Goal: Transaction & Acquisition: Purchase product/service

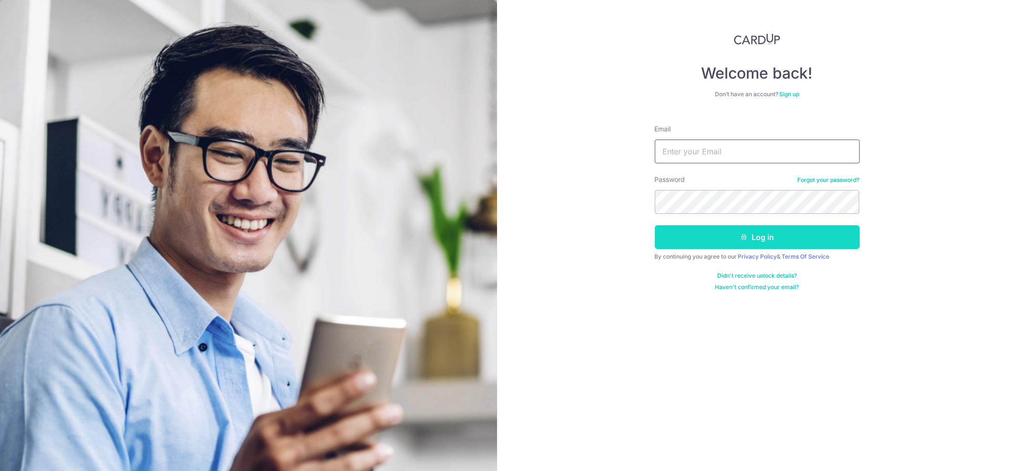
type input "clarrenceleo@gmail.com"
click at [753, 235] on button "Log in" at bounding box center [757, 237] width 205 height 24
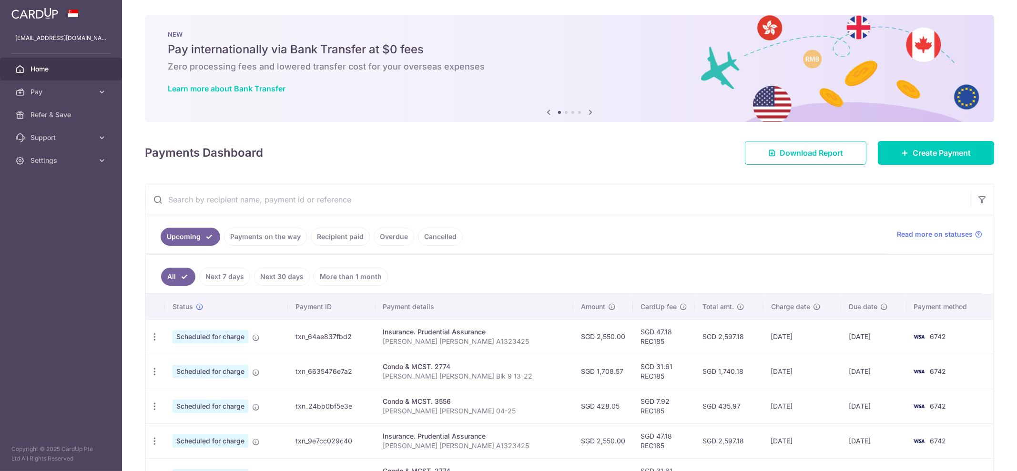
scroll to position [101, 0]
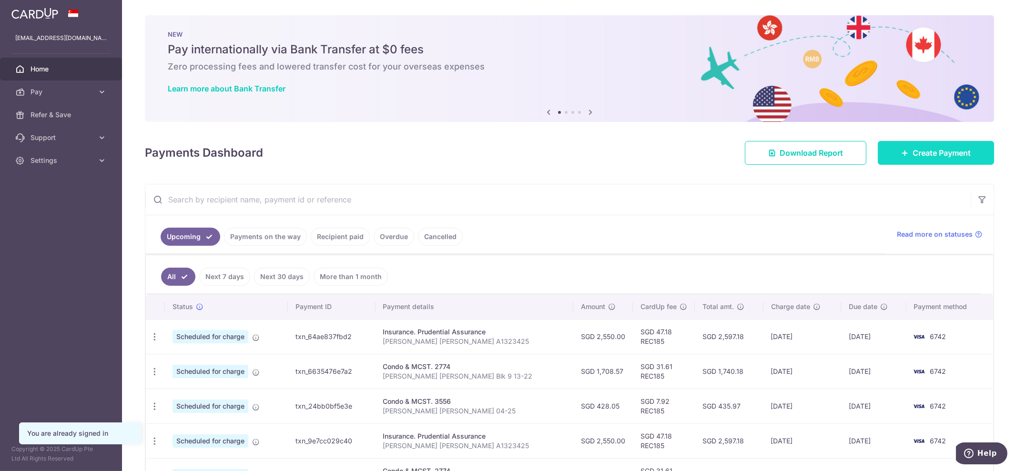
click at [957, 150] on span "Create Payment" at bounding box center [942, 152] width 58 height 11
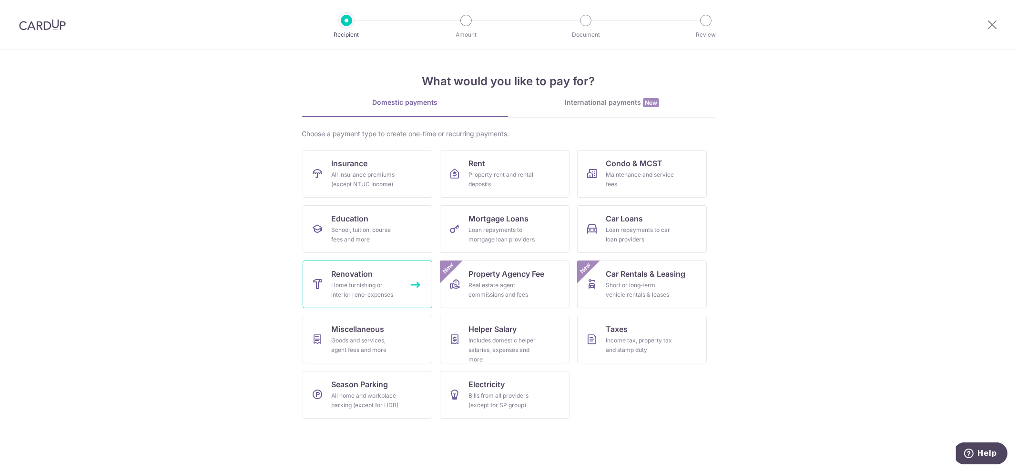
click at [359, 285] on div "Home furnishing or interior reno-expenses" at bounding box center [365, 290] width 69 height 19
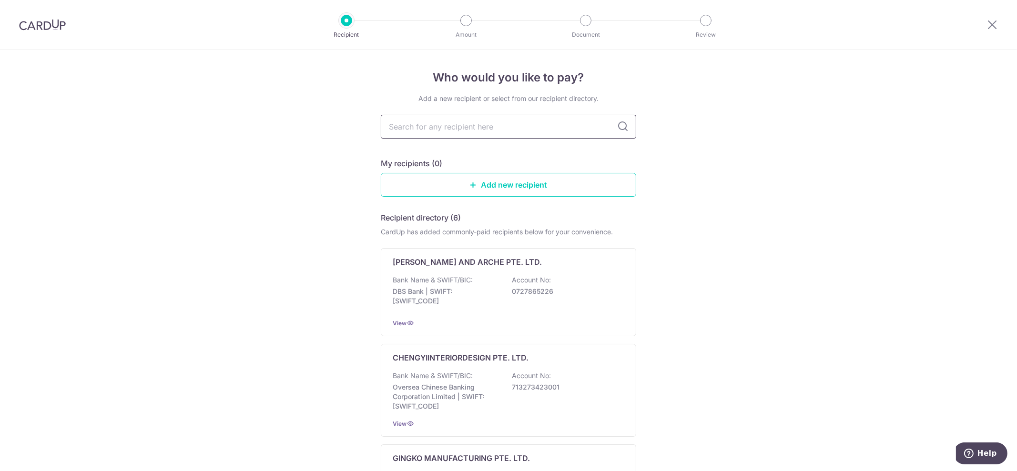
click at [463, 130] on input "text" at bounding box center [508, 127] width 255 height 24
click at [475, 121] on input "text" at bounding box center [508, 127] width 255 height 24
click at [491, 276] on div "Bank Name & SWIFT/BIC: DBS Bank | SWIFT: DBSSSGSGXXX Account No: 0727865226" at bounding box center [509, 292] width 232 height 35
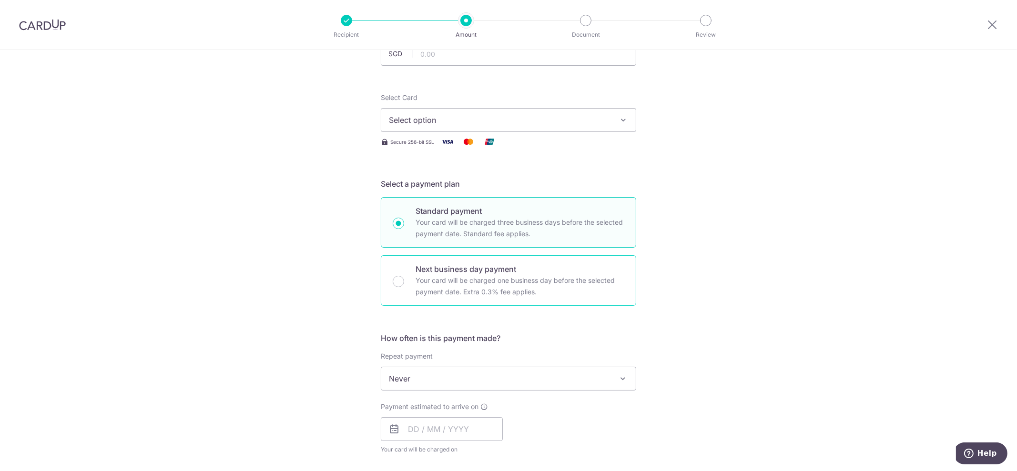
scroll to position [205, 0]
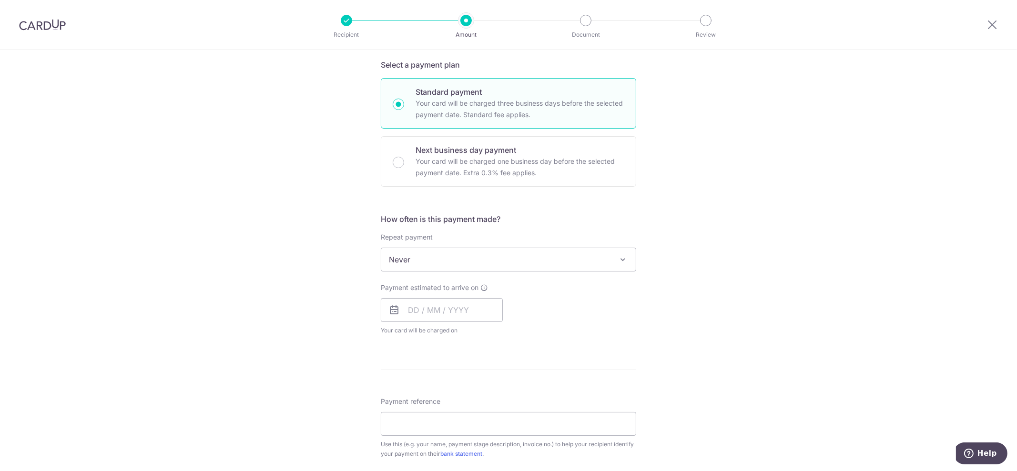
click at [479, 264] on span "Never" at bounding box center [508, 259] width 255 height 23
click at [458, 307] on input "text" at bounding box center [442, 310] width 122 height 24
click at [496, 433] on link "24" at bounding box center [495, 435] width 15 height 15
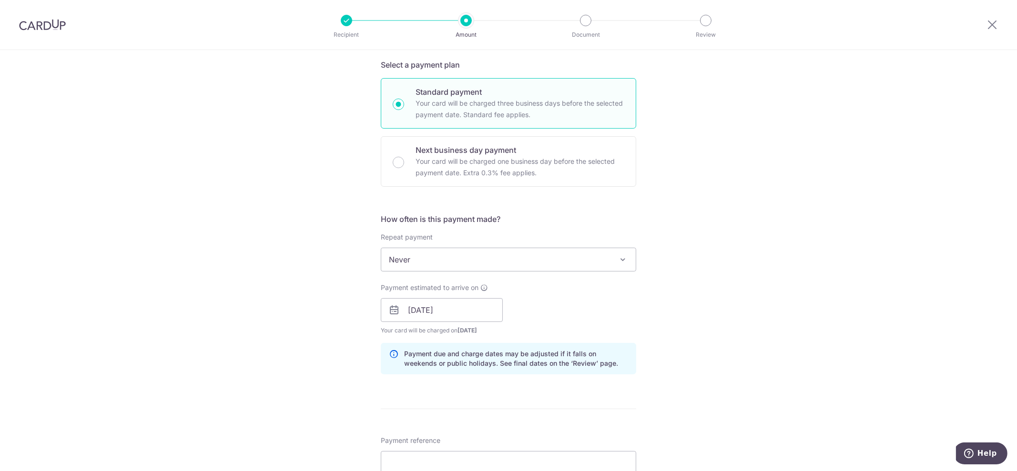
click at [462, 332] on span "[DATE]" at bounding box center [468, 330] width 20 height 7
click at [469, 329] on span "[DATE]" at bounding box center [468, 330] width 20 height 7
click at [430, 313] on input "[DATE]" at bounding box center [442, 310] width 122 height 24
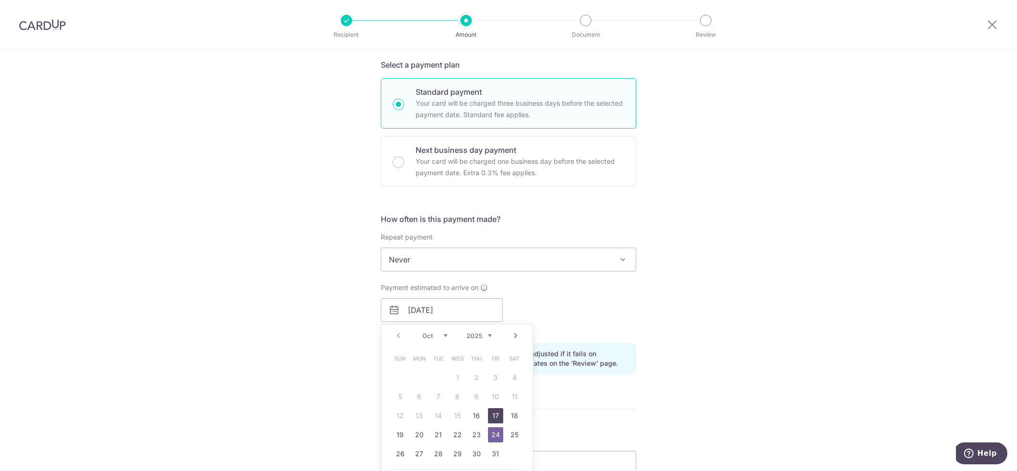
click at [488, 415] on link "17" at bounding box center [495, 415] width 15 height 15
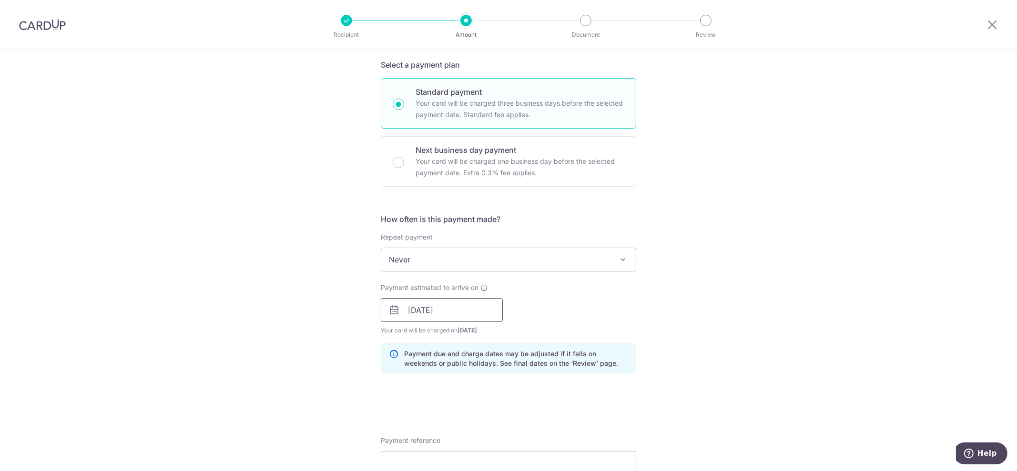
click at [449, 304] on input "17/10/2025" at bounding box center [442, 310] width 122 height 24
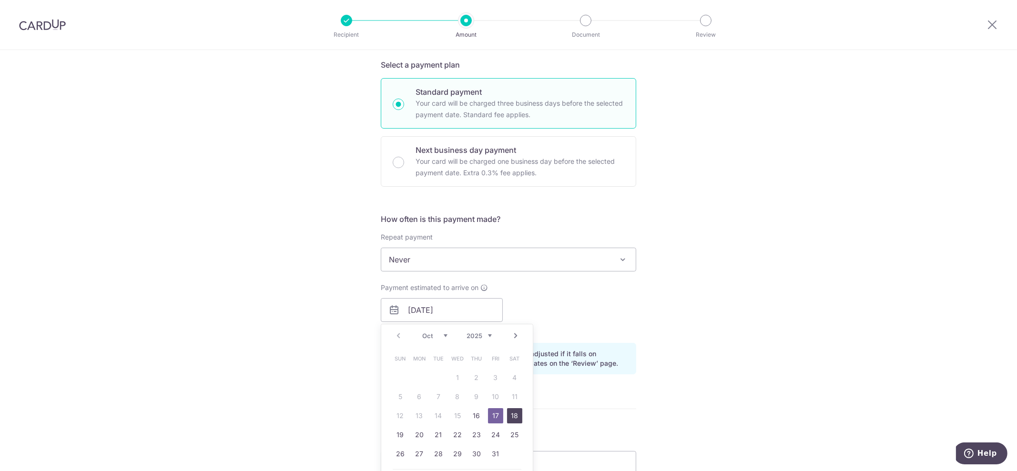
click at [508, 418] on link "18" at bounding box center [514, 415] width 15 height 15
type input "18/10/2025"
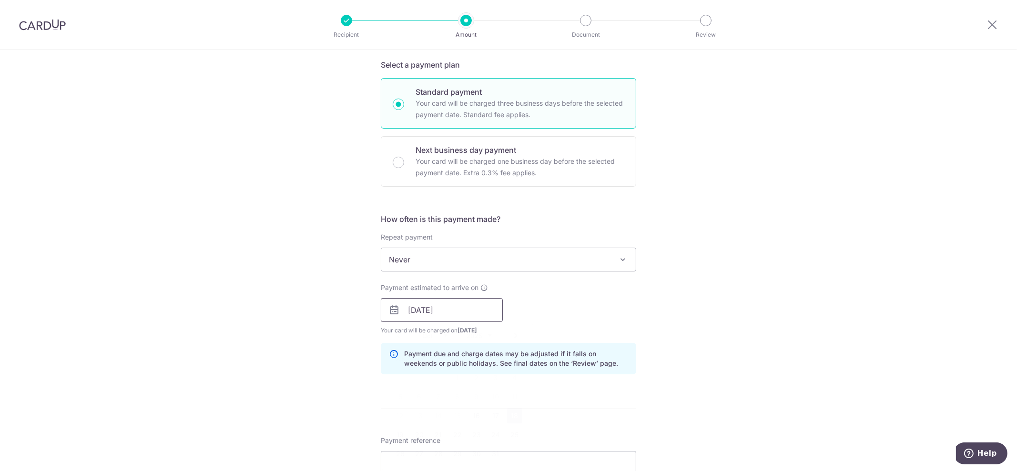
click at [468, 301] on input "18/10/2025" at bounding box center [442, 310] width 122 height 24
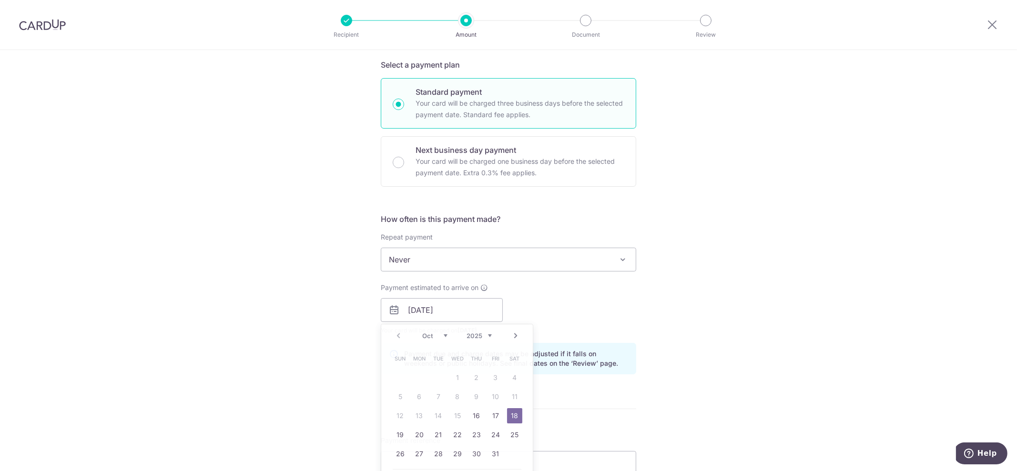
click at [698, 335] on div "Tell us more about your payment Enter payment amount SGD Select Card Select opt…" at bounding box center [508, 327] width 1017 height 965
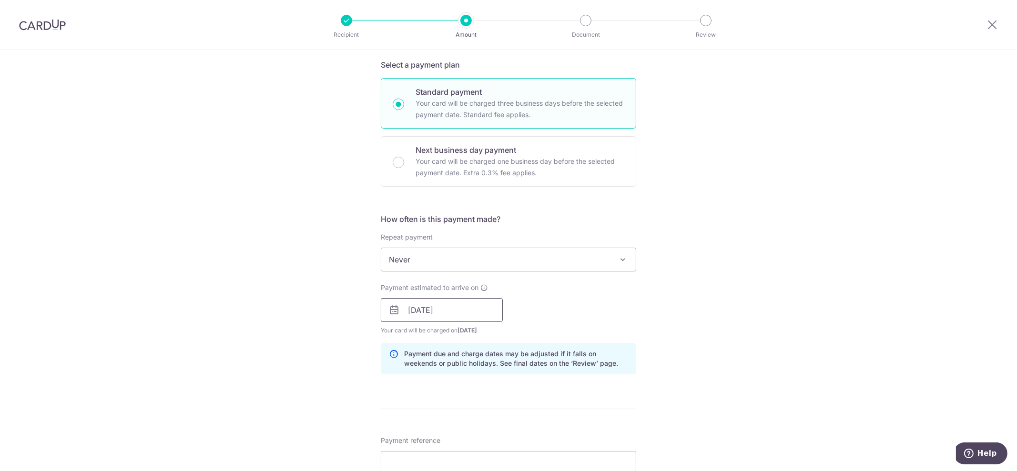
click at [454, 316] on input "18/10/2025" at bounding box center [442, 310] width 122 height 24
click at [632, 336] on div "How often is this payment made? Repeat payment Never Every week Every month Eve…" at bounding box center [508, 298] width 255 height 169
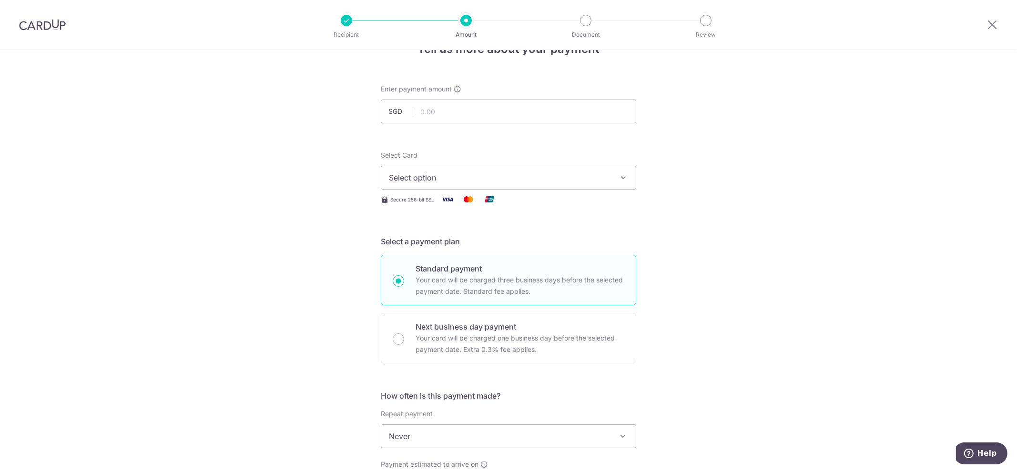
scroll to position [0, 0]
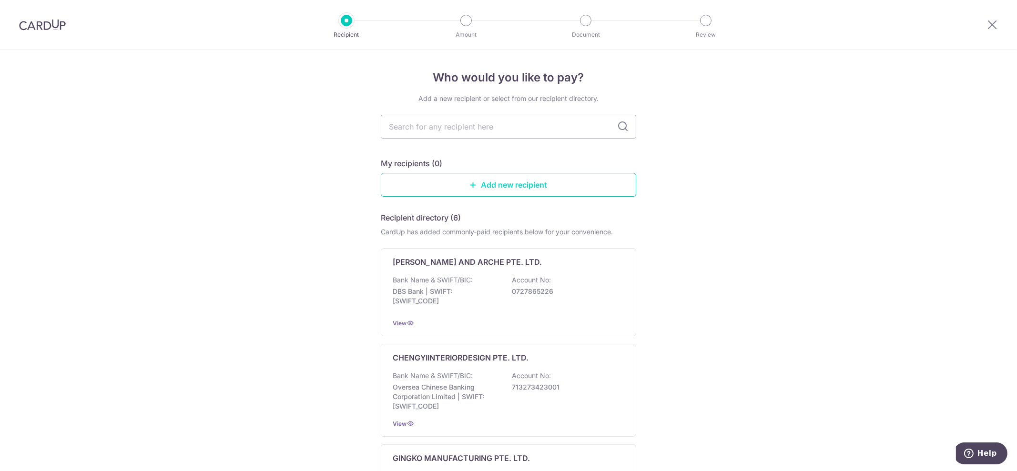
click at [482, 185] on link "Add new recipient" at bounding box center [508, 185] width 255 height 24
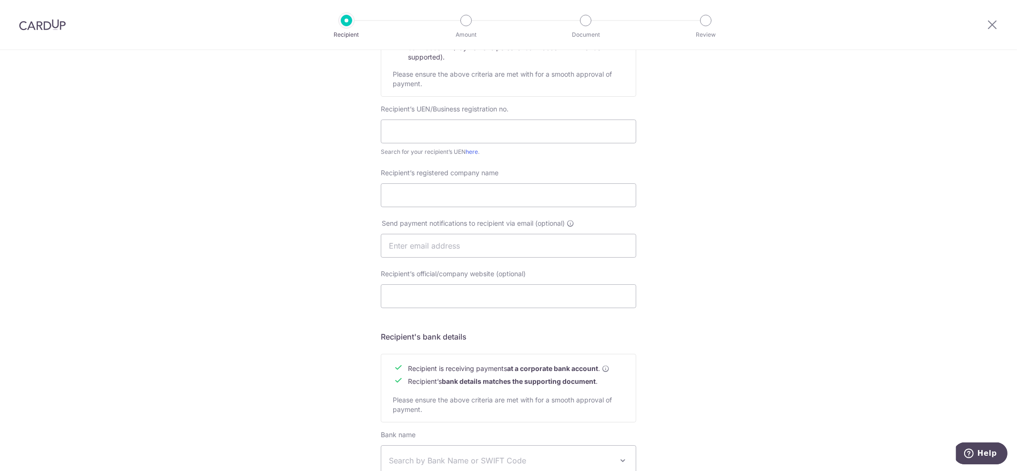
scroll to position [59, 0]
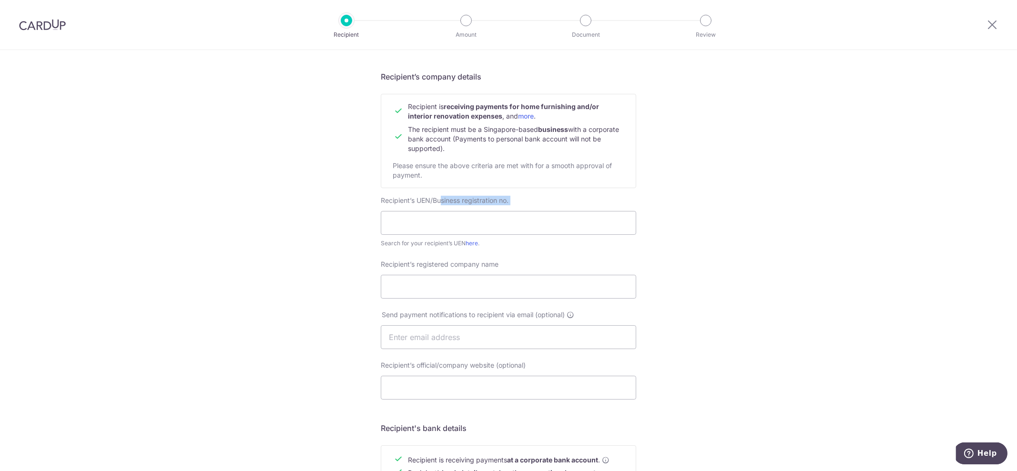
drag, startPoint x: 438, startPoint y: 200, endPoint x: 516, endPoint y: 201, distance: 78.2
click at [516, 201] on div "Recipient’s UEN/Business registration no. Search for your recipient’s UEN here ." at bounding box center [508, 222] width 255 height 52
click at [530, 199] on div "Recipient’s UEN/Business registration no. Search for your recipient’s UEN here ." at bounding box center [508, 222] width 255 height 52
drag, startPoint x: 431, startPoint y: 200, endPoint x: 490, endPoint y: 199, distance: 59.1
click at [490, 199] on span "Recipient’s UEN/Business registration no." at bounding box center [445, 200] width 128 height 8
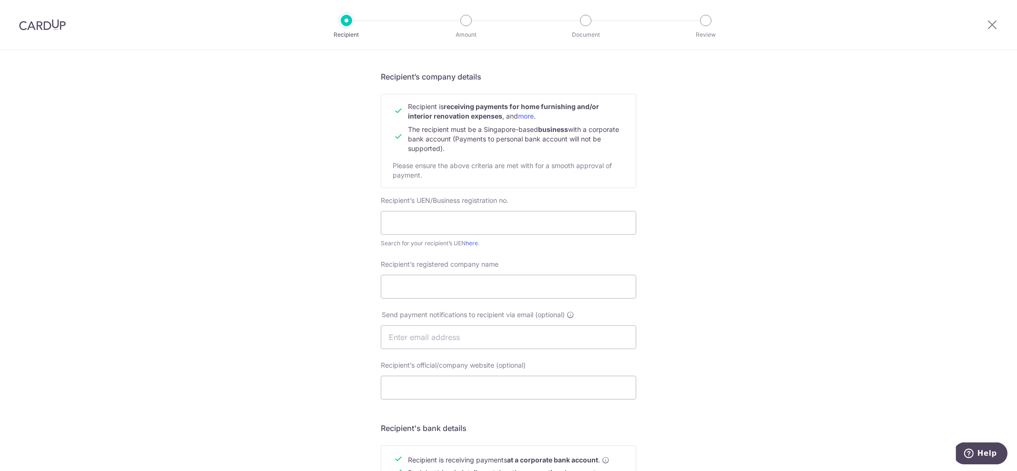
click at [500, 200] on span "Recipient’s UEN/Business registration no." at bounding box center [445, 200] width 128 height 8
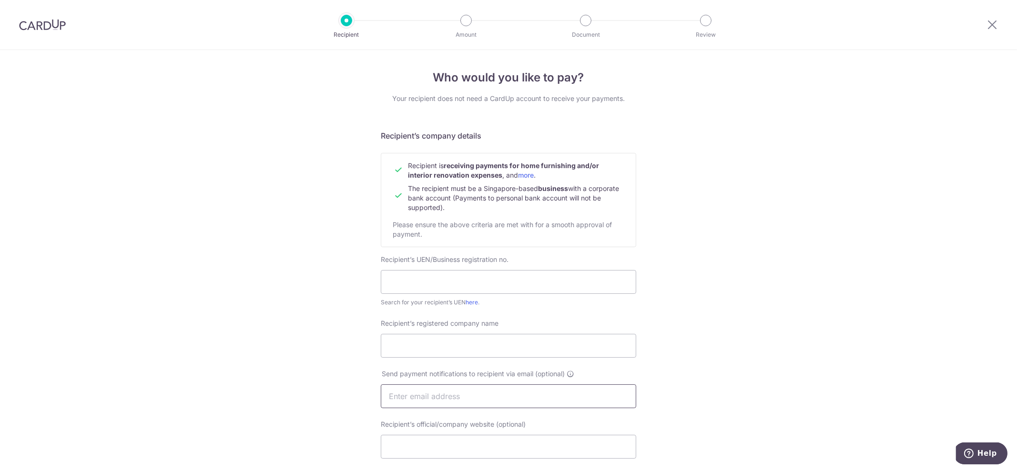
scroll to position [238, 0]
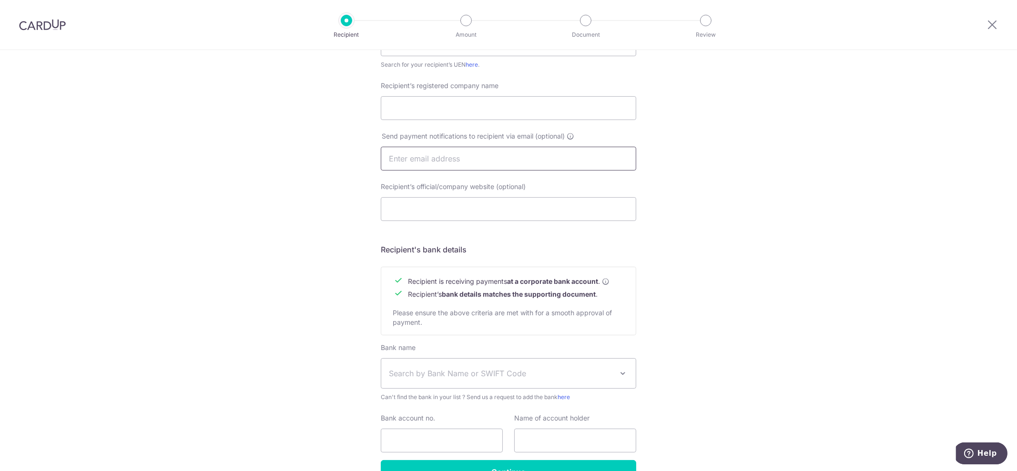
click at [457, 160] on input "text" at bounding box center [508, 159] width 255 height 24
click at [544, 153] on input "text" at bounding box center [508, 159] width 255 height 24
click at [410, 205] on input "Recipient’s official/company website (optional)" at bounding box center [508, 209] width 255 height 24
click at [677, 233] on div "Who would you like to pay? Your recipient does not need a CardUp account to rec…" at bounding box center [508, 170] width 1017 height 717
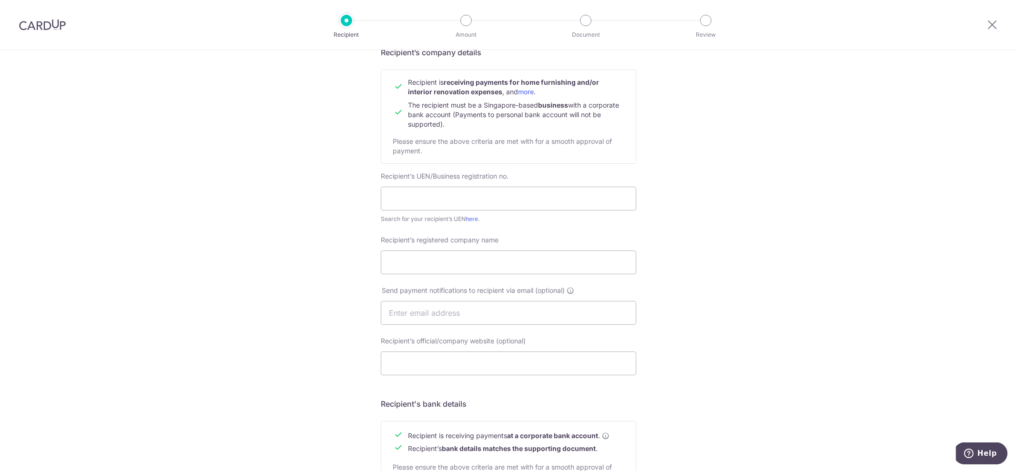
scroll to position [0, 0]
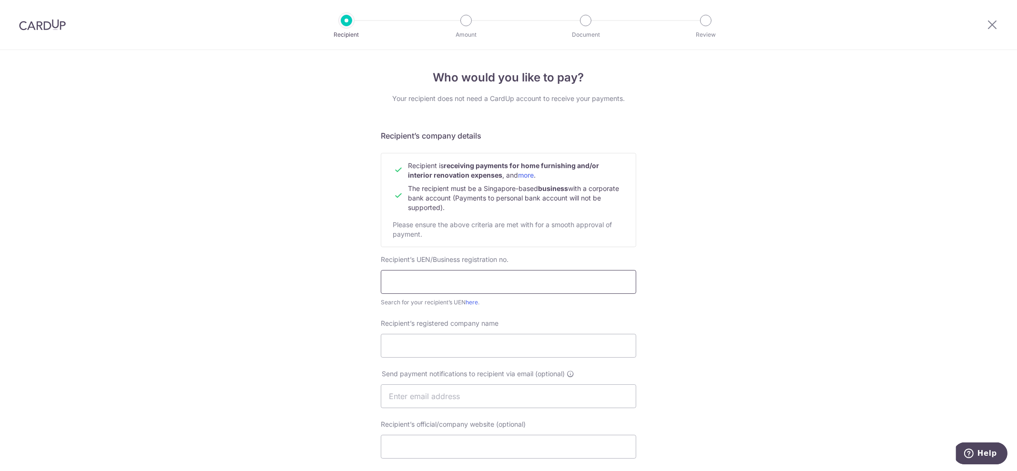
click at [460, 276] on input "text" at bounding box center [508, 282] width 255 height 24
type input "200914092K"
click at [452, 344] on input "Recipient’s registered company name" at bounding box center [508, 346] width 255 height 24
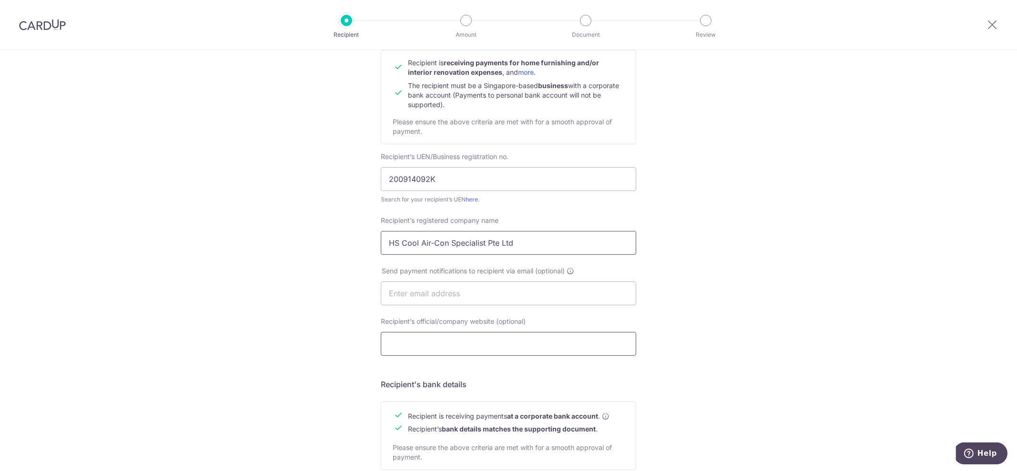
scroll to position [119, 0]
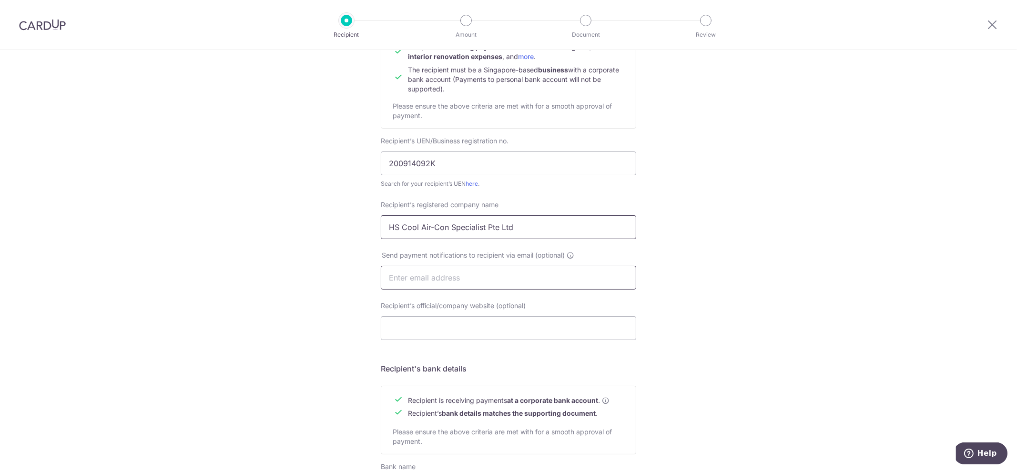
type input "HS Cool Air-Con Specialist Pte Ltd"
click at [453, 280] on input "text" at bounding box center [508, 278] width 255 height 24
type input "[EMAIL_ADDRESS][DOMAIN_NAME]"
click at [672, 278] on div "Who would you like to pay? Your recipient does not need a CardUp account to rec…" at bounding box center [508, 289] width 1017 height 717
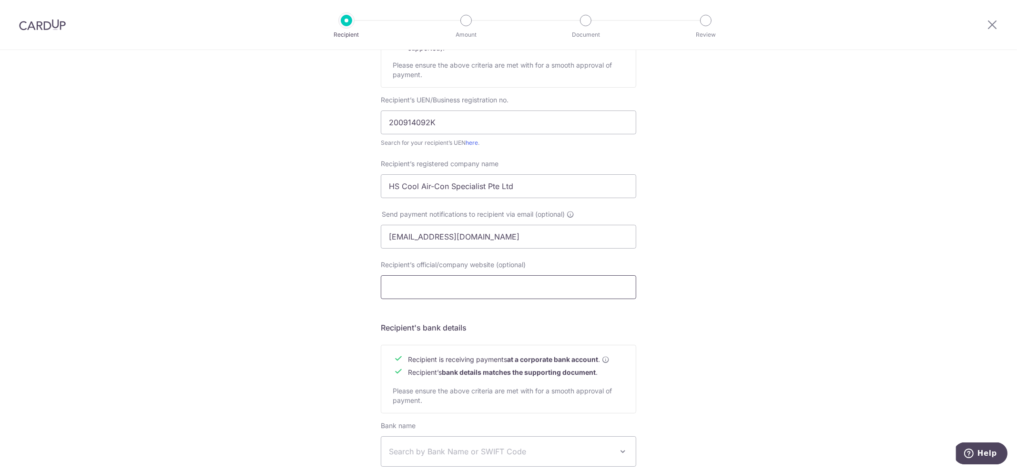
scroll to position [179, 0]
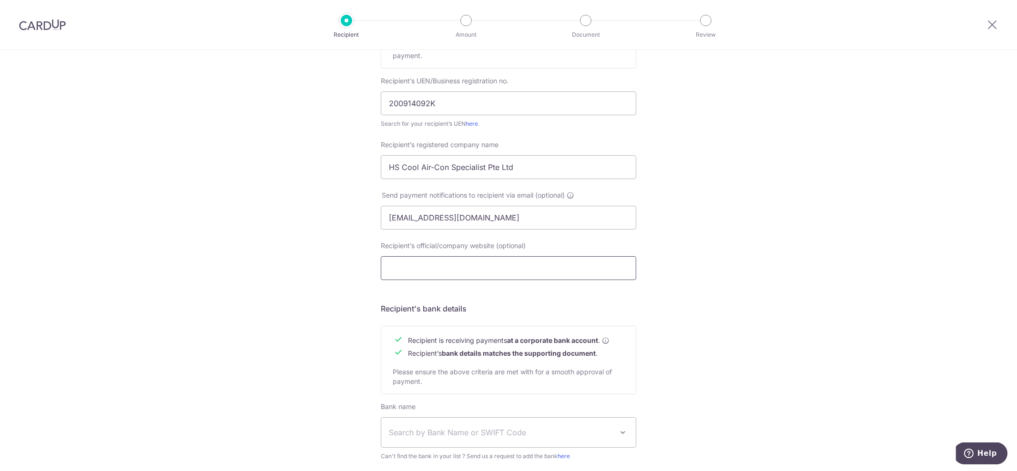
click at [460, 275] on input "Recipient’s official/company website (optional)" at bounding box center [508, 268] width 255 height 24
click at [724, 258] on div "Who would you like to pay? Your recipient does not need a CardUp account to rec…" at bounding box center [508, 229] width 1017 height 717
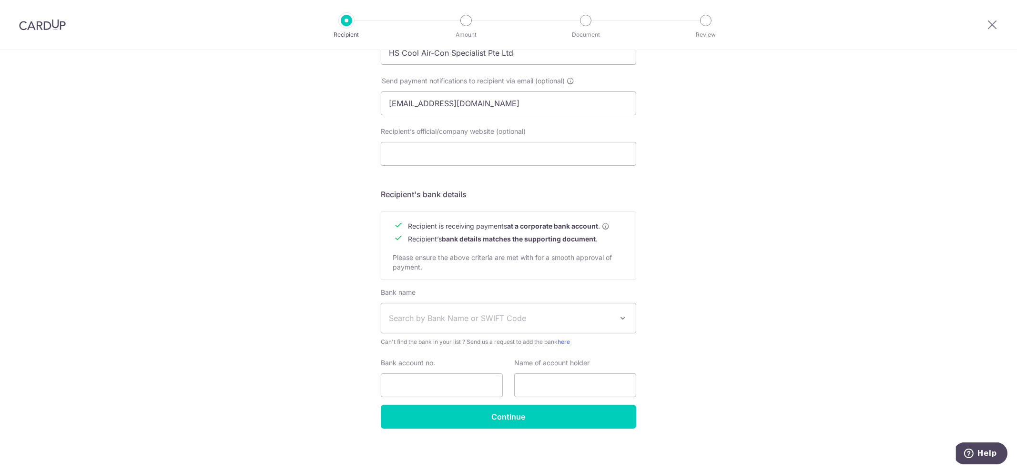
scroll to position [296, 0]
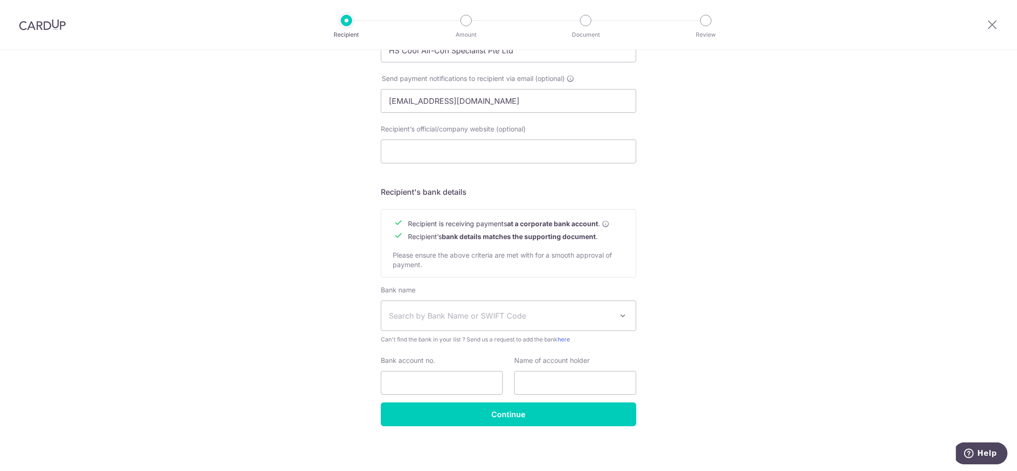
click at [430, 316] on span "Search by Bank Name or SWIFT Code" at bounding box center [501, 315] width 224 height 11
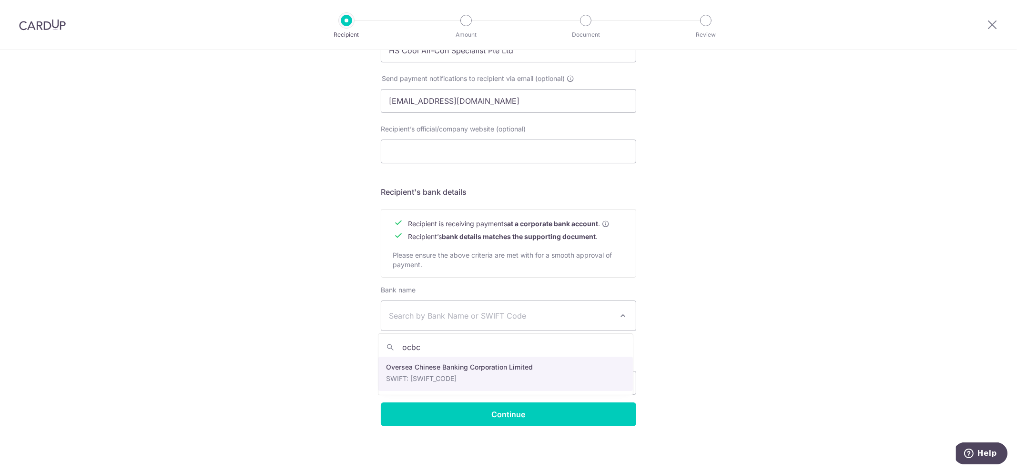
type input "ocbc"
select select "12"
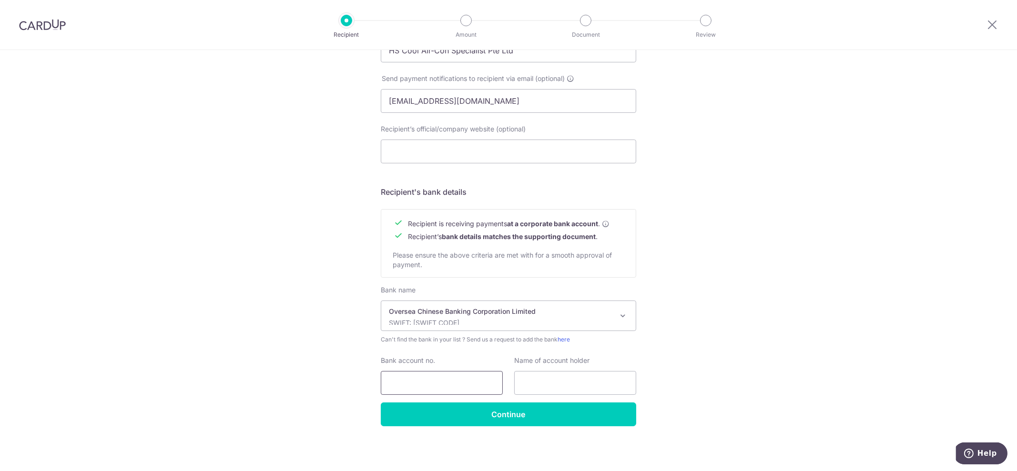
click at [453, 375] on input "Bank account no." at bounding box center [442, 383] width 122 height 24
type input "539764472001"
click at [570, 382] on input "text" at bounding box center [575, 383] width 122 height 24
type input "HS Cool Air-Con Specialist"
click at [742, 312] on div "Who would you like to pay? Your recipient does not need a CardUp account to rec…" at bounding box center [508, 113] width 1017 height 717
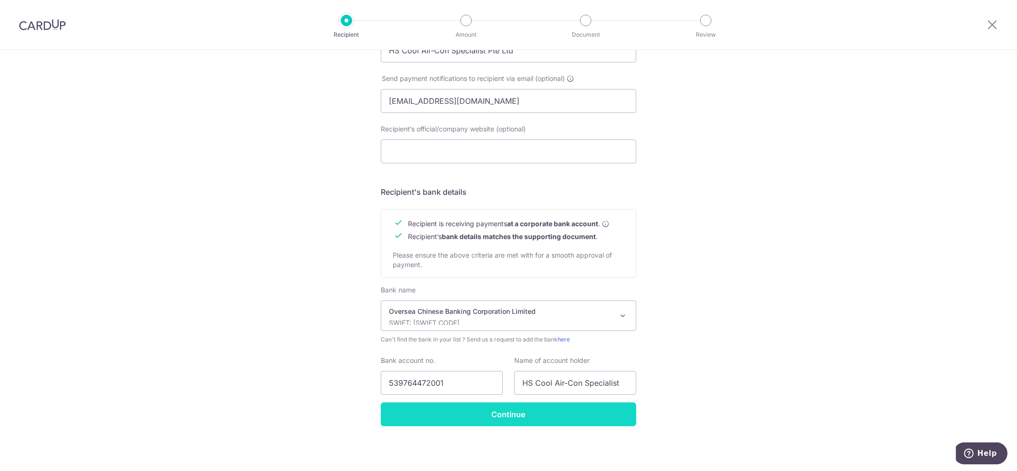
click at [523, 418] on input "Continue" at bounding box center [508, 415] width 255 height 24
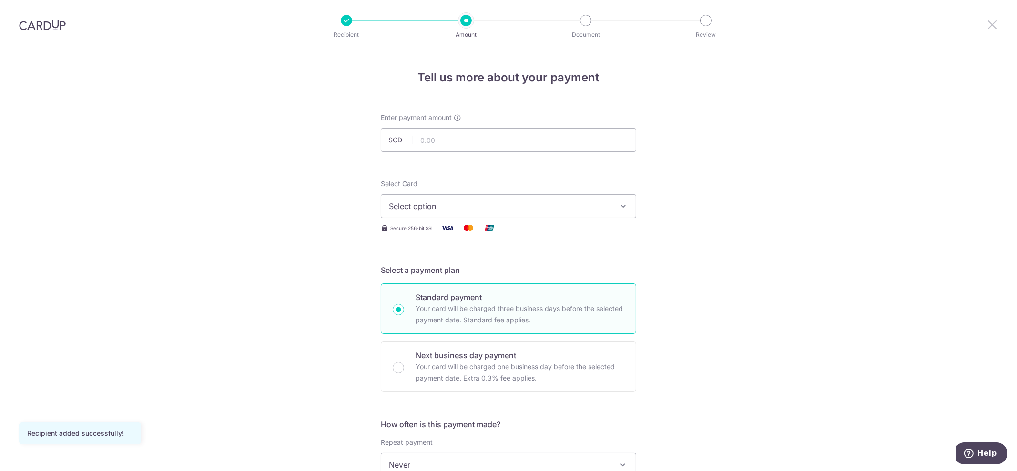
drag, startPoint x: 996, startPoint y: 24, endPoint x: 572, endPoint y: 51, distance: 425.1
click at [996, 24] on icon at bounding box center [992, 25] width 11 height 12
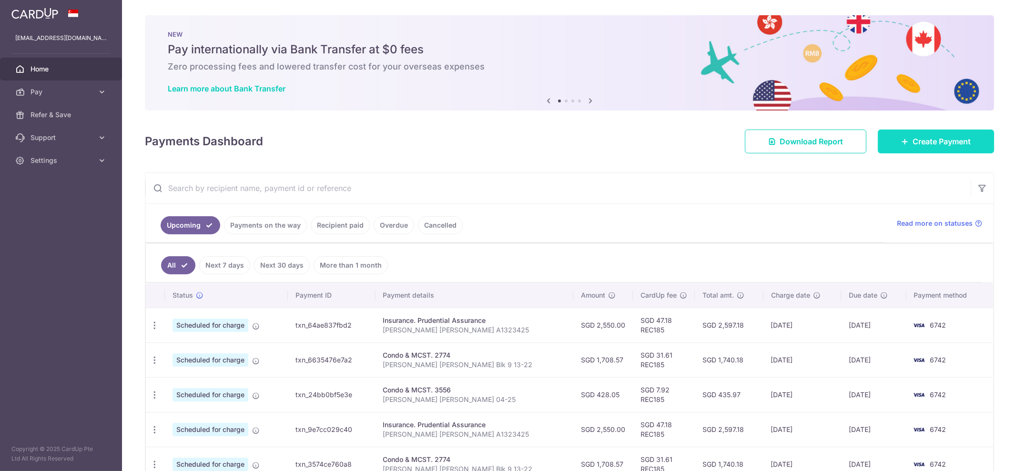
click at [969, 141] on link "Create Payment" at bounding box center [936, 142] width 116 height 24
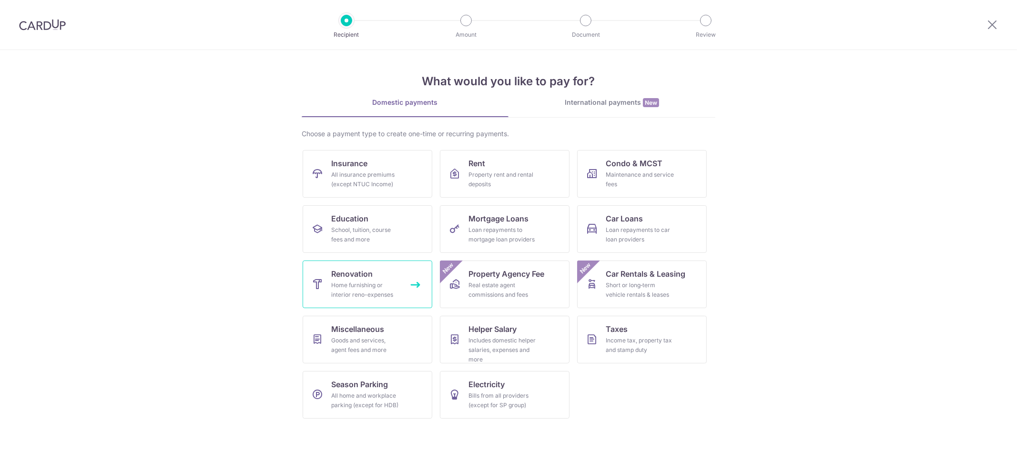
click at [365, 284] on div "Home furnishing or interior reno-expenses" at bounding box center [365, 290] width 69 height 19
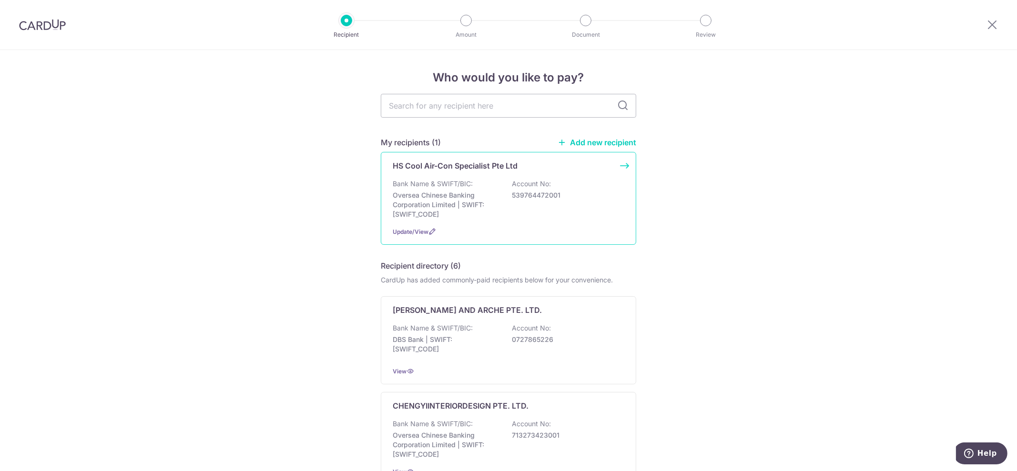
click at [513, 197] on p "539764472001" at bounding box center [565, 196] width 107 height 10
click at [412, 230] on span "Update/View" at bounding box center [411, 231] width 36 height 7
